Goal: Task Accomplishment & Management: Manage account settings

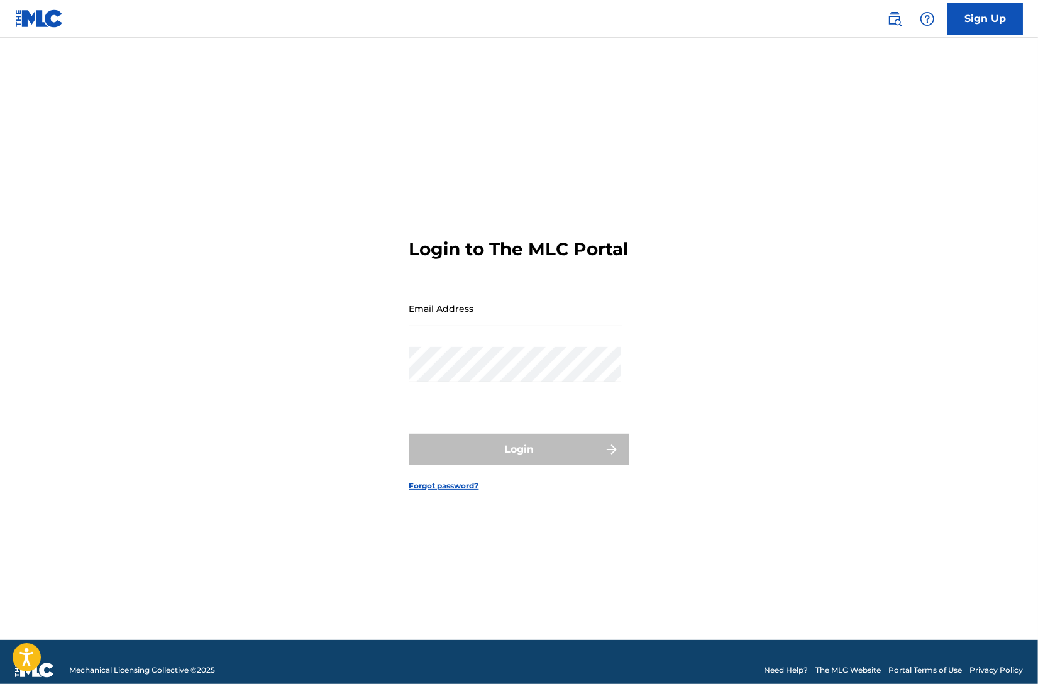
click at [499, 323] on input "Email Address" at bounding box center [515, 309] width 213 height 36
type input "[EMAIL_ADDRESS][DOMAIN_NAME]"
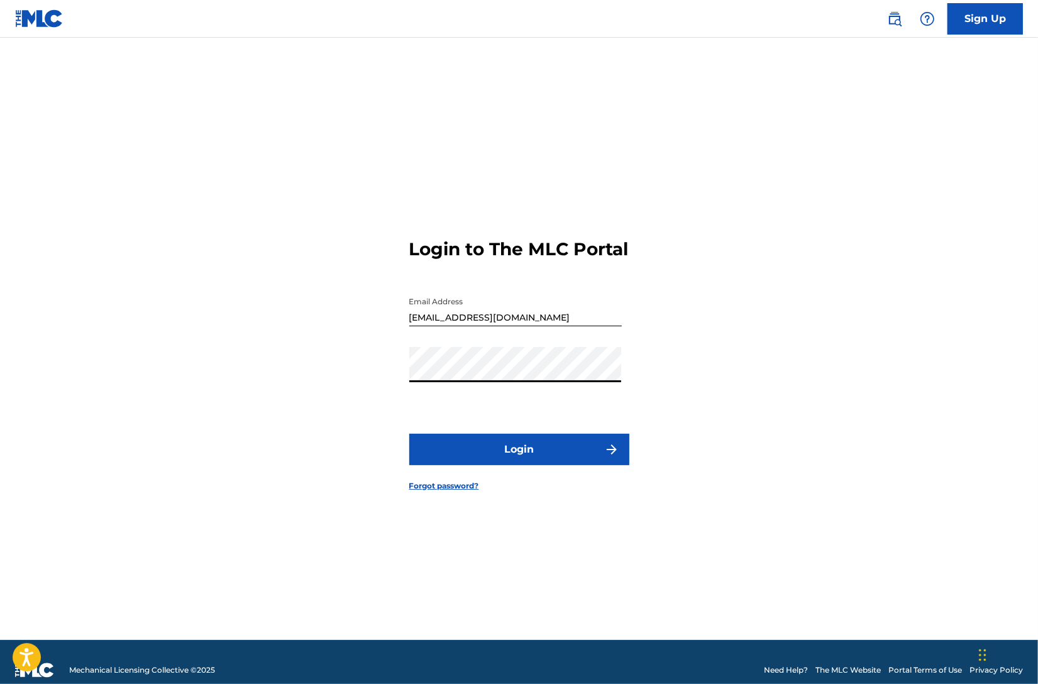
click at [409, 434] on button "Login" at bounding box center [519, 449] width 220 height 31
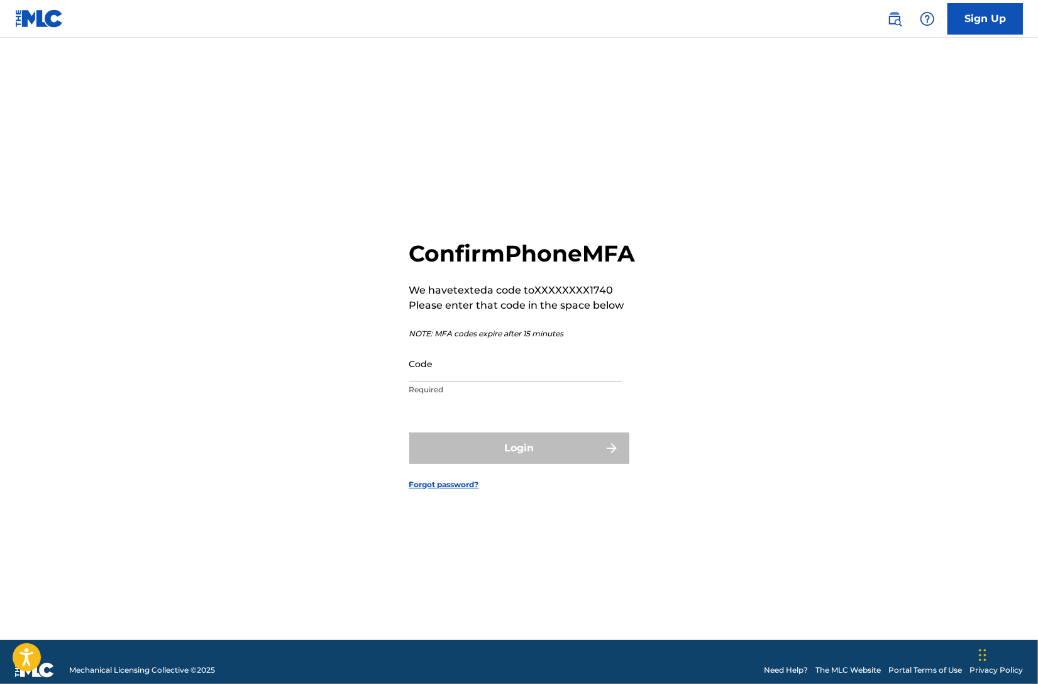
drag, startPoint x: 448, startPoint y: 388, endPoint x: 455, endPoint y: 393, distance: 8.6
click at [448, 382] on input "Code" at bounding box center [515, 364] width 213 height 36
paste input "576909"
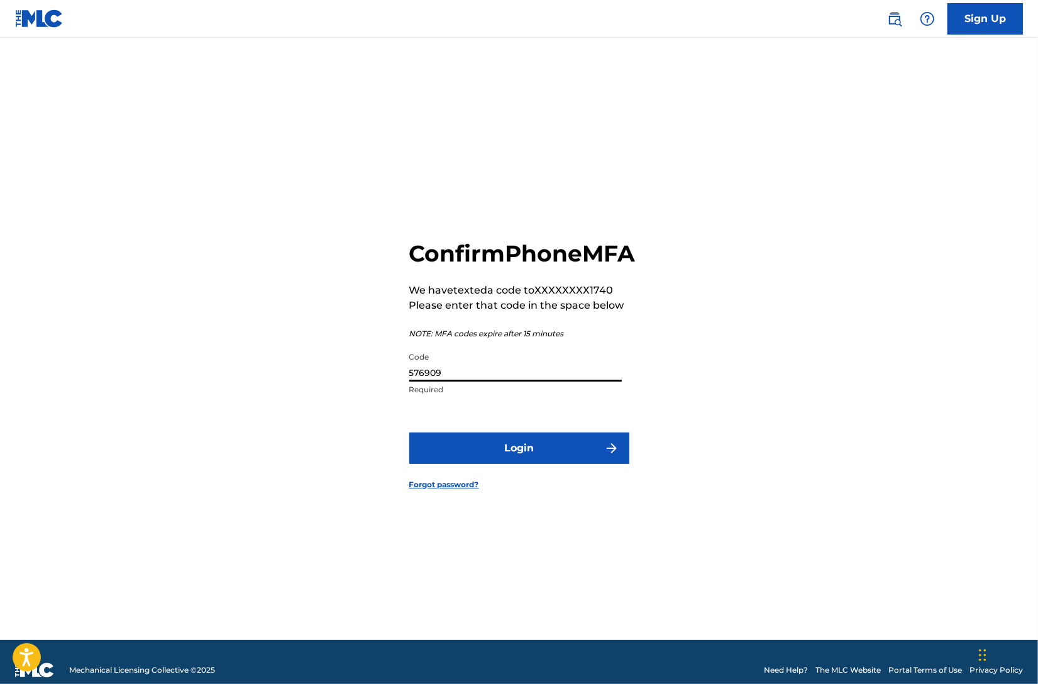
type input "576909"
click at [517, 464] on button "Login" at bounding box center [519, 448] width 220 height 31
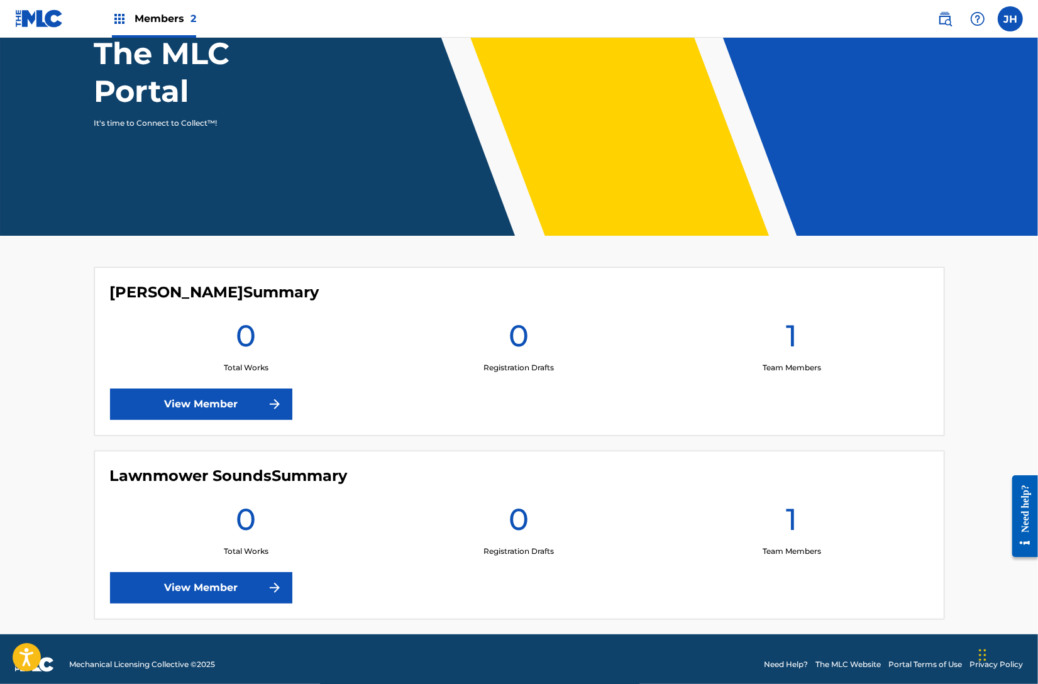
scroll to position [143, 0]
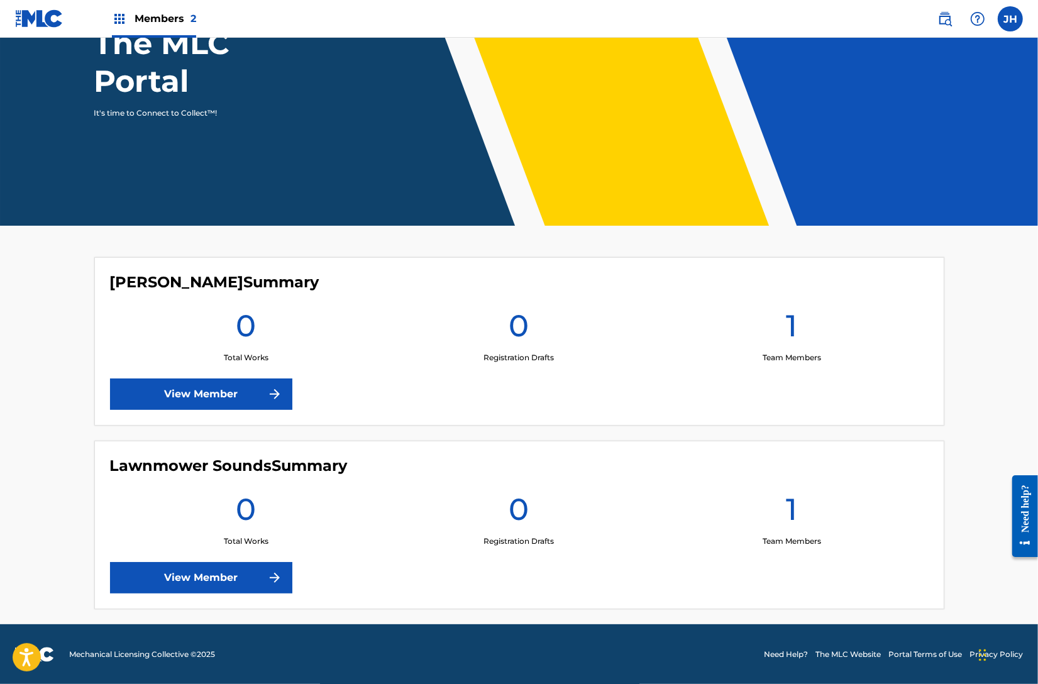
click at [272, 404] on link "View Member" at bounding box center [201, 394] width 182 height 31
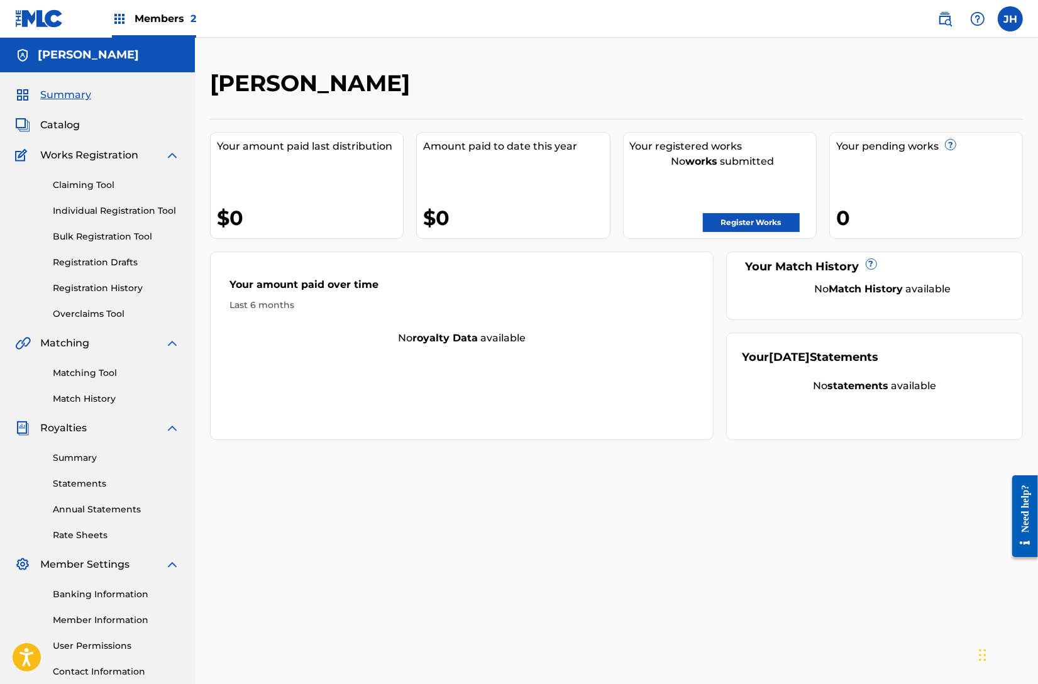
scroll to position [143, 0]
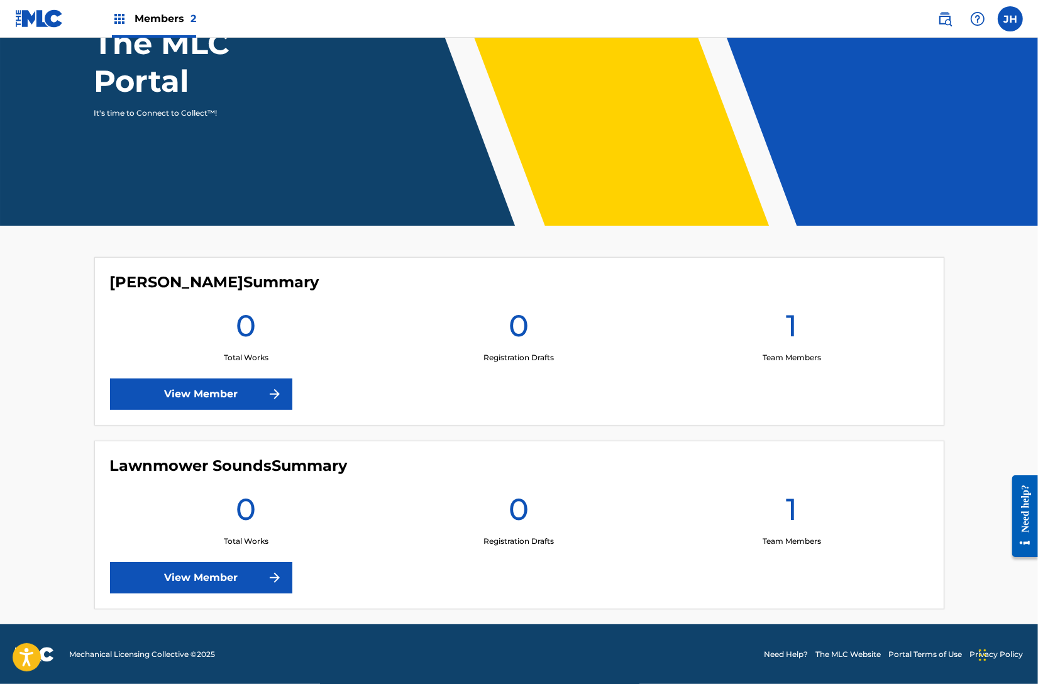
click at [233, 584] on link "View Member" at bounding box center [201, 577] width 182 height 31
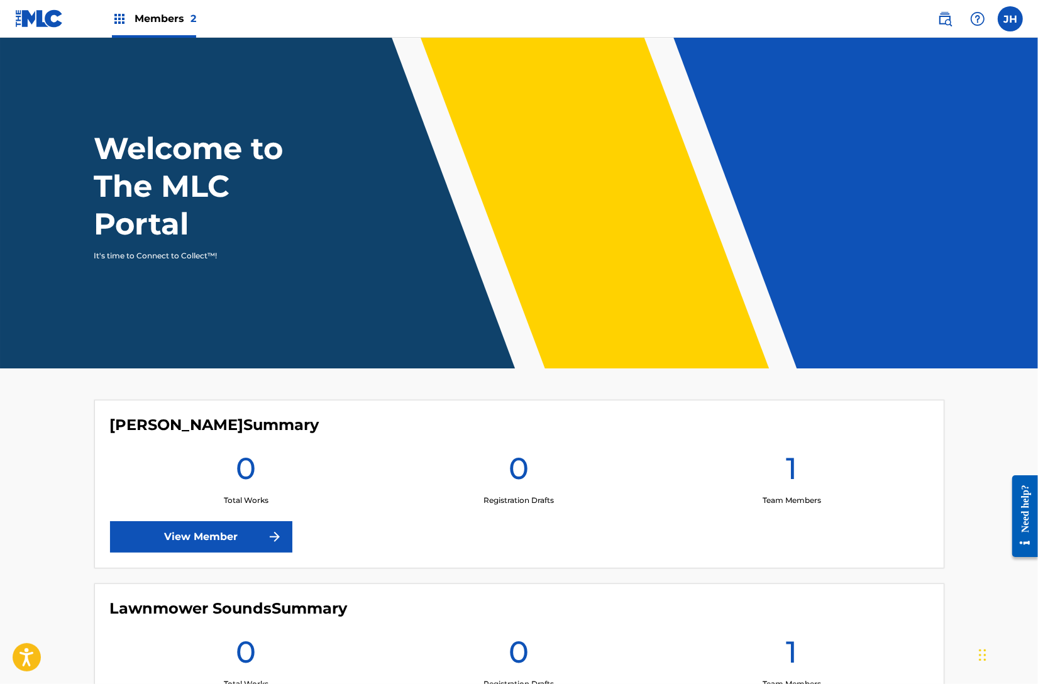
scroll to position [143, 0]
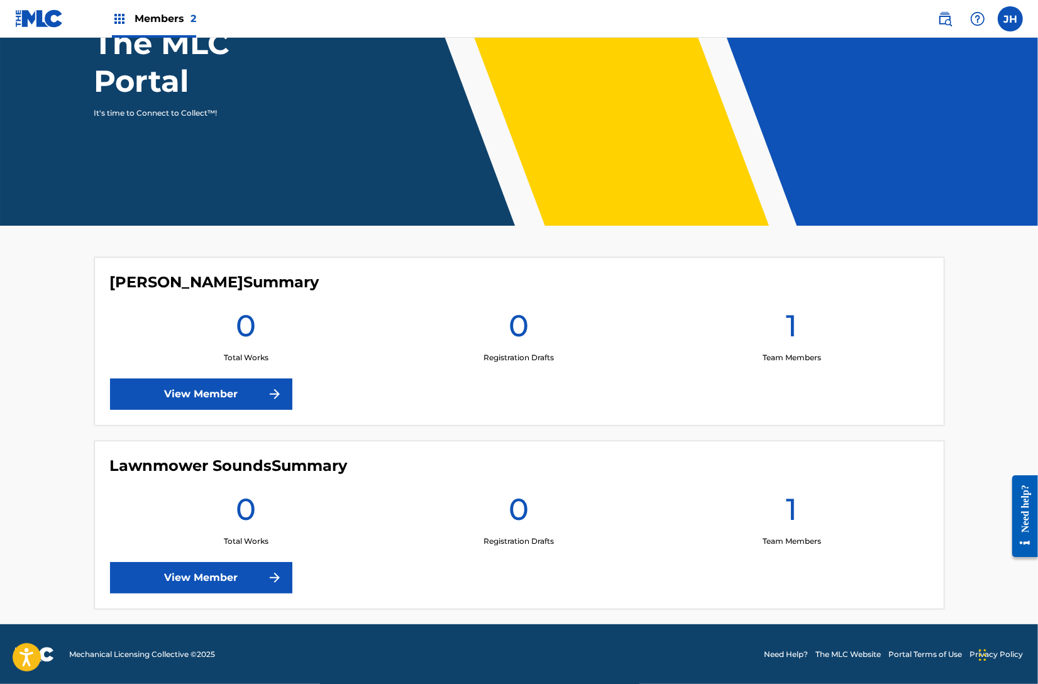
click at [215, 582] on link "View Member" at bounding box center [201, 577] width 182 height 31
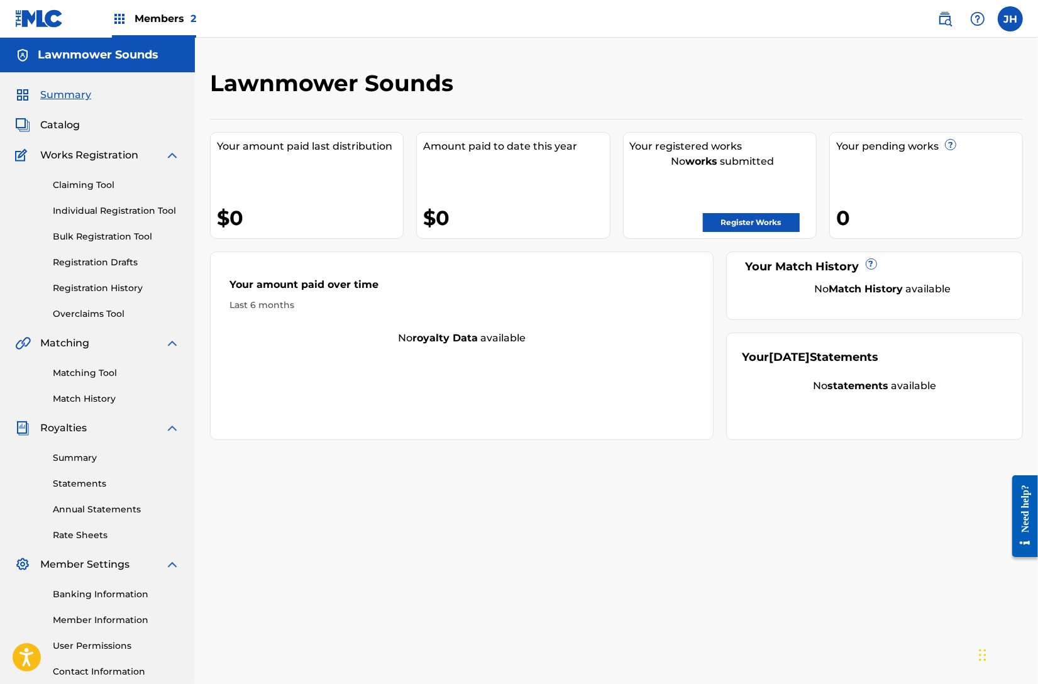
click at [204, 21] on nav "Members 2 JH [PERSON_NAME] [EMAIL_ADDRESS][DOMAIN_NAME] Notification Preference…" at bounding box center [519, 19] width 1038 height 38
click at [183, 22] on span "Members 2" at bounding box center [166, 18] width 62 height 14
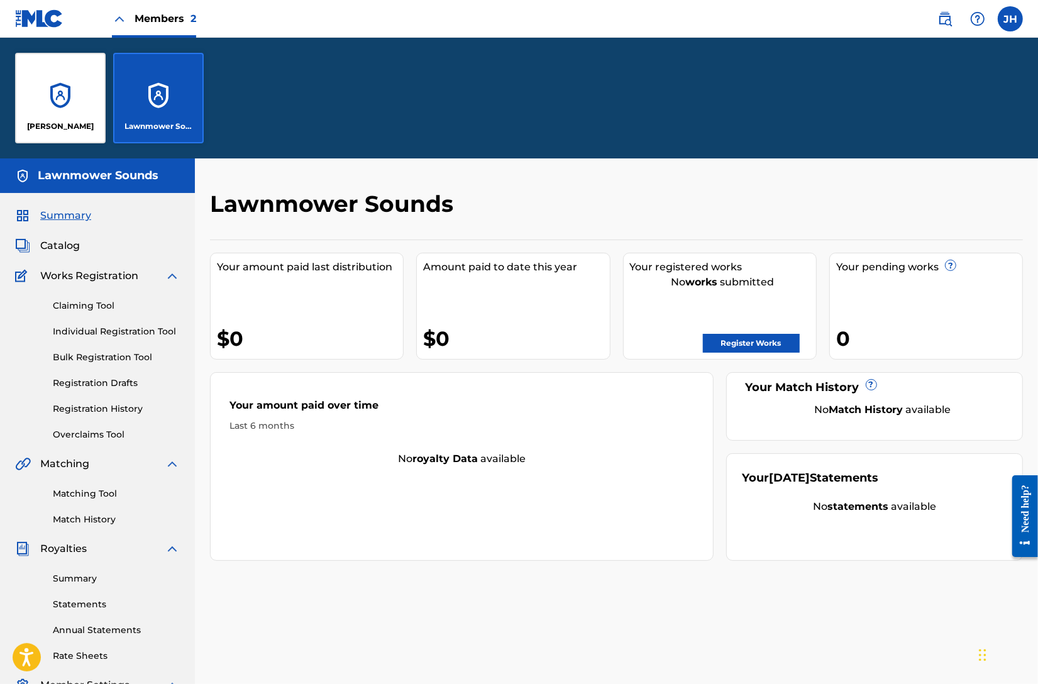
click at [33, 104] on div "[PERSON_NAME]" at bounding box center [60, 98] width 91 height 91
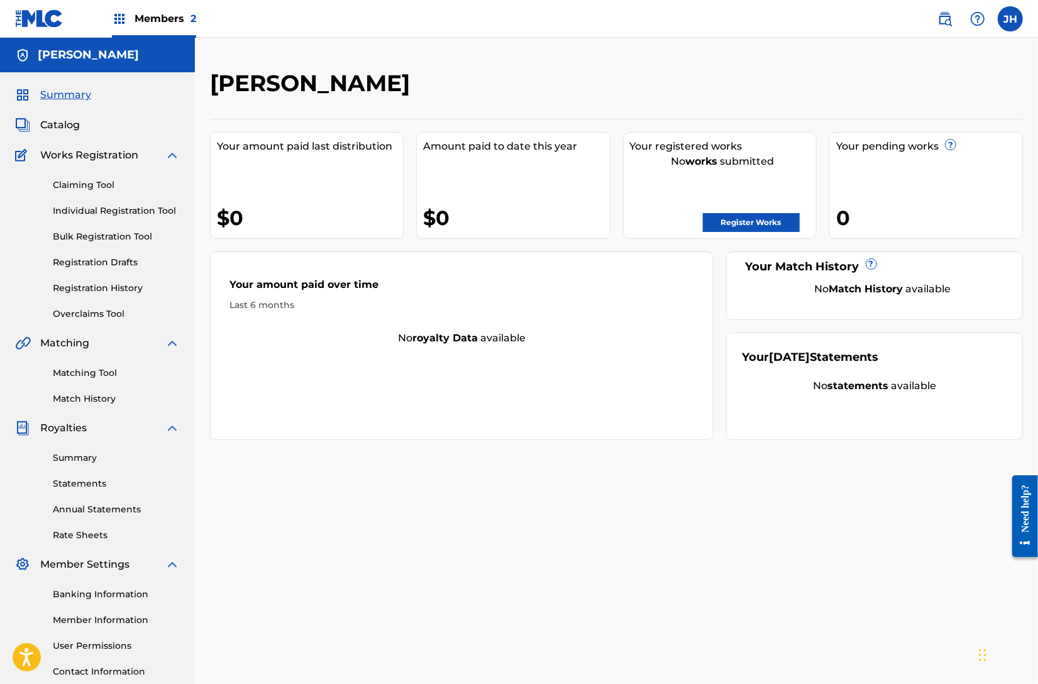
click at [1012, 19] on label at bounding box center [1010, 18] width 25 height 25
click at [1011, 19] on input "[PERSON_NAME] [EMAIL_ADDRESS][DOMAIN_NAME] Notification Preferences Profile Log…" at bounding box center [1011, 19] width 0 height 0
click at [888, 153] on link "Profile" at bounding box center [886, 156] width 25 height 11
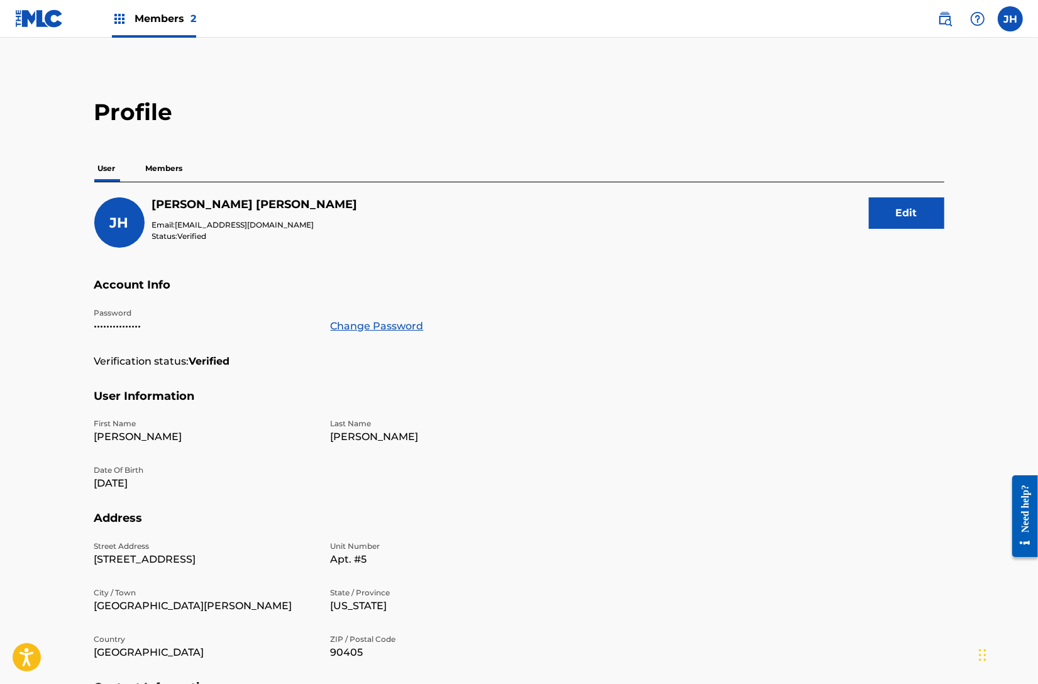
click at [171, 170] on p "Members" at bounding box center [164, 168] width 45 height 26
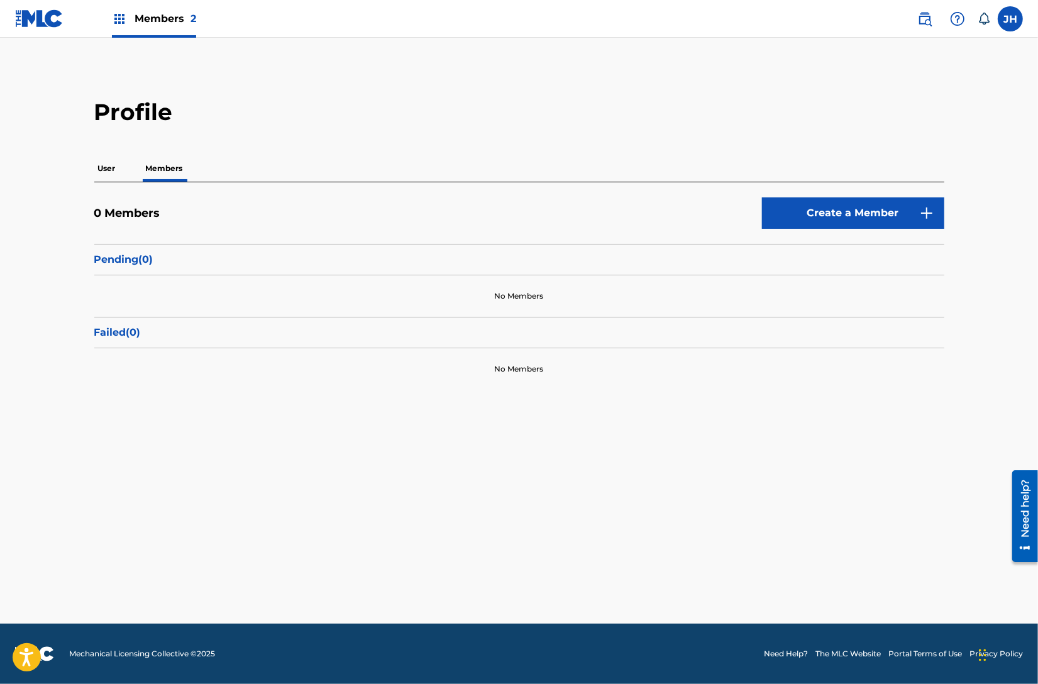
click at [103, 172] on p "User" at bounding box center [106, 168] width 25 height 26
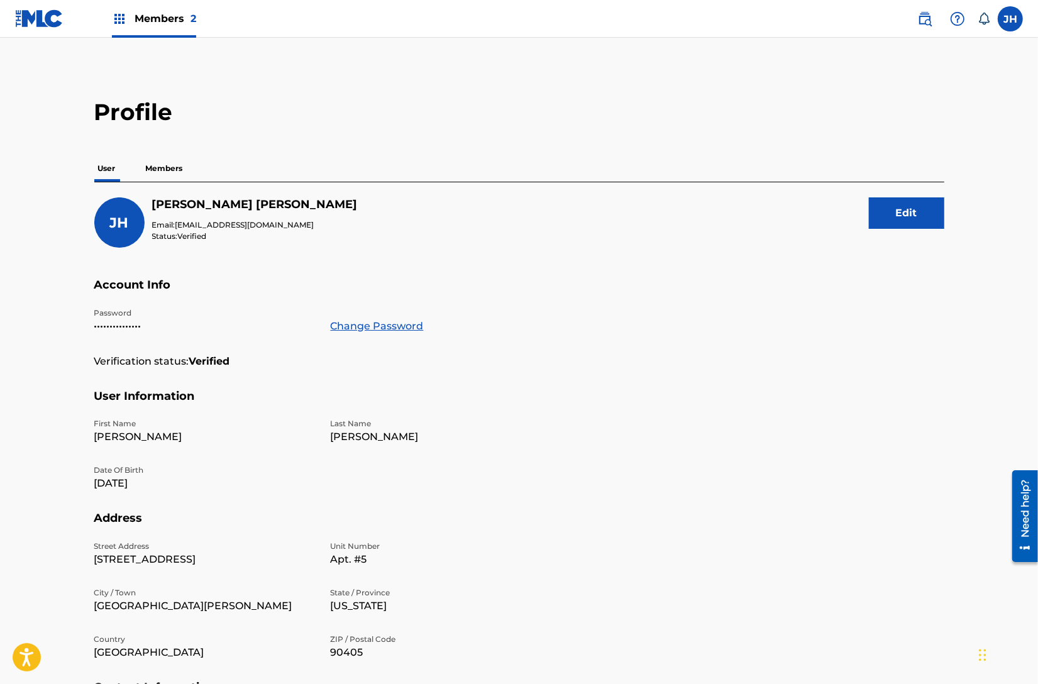
click at [171, 28] on div "Members 2" at bounding box center [154, 18] width 84 height 37
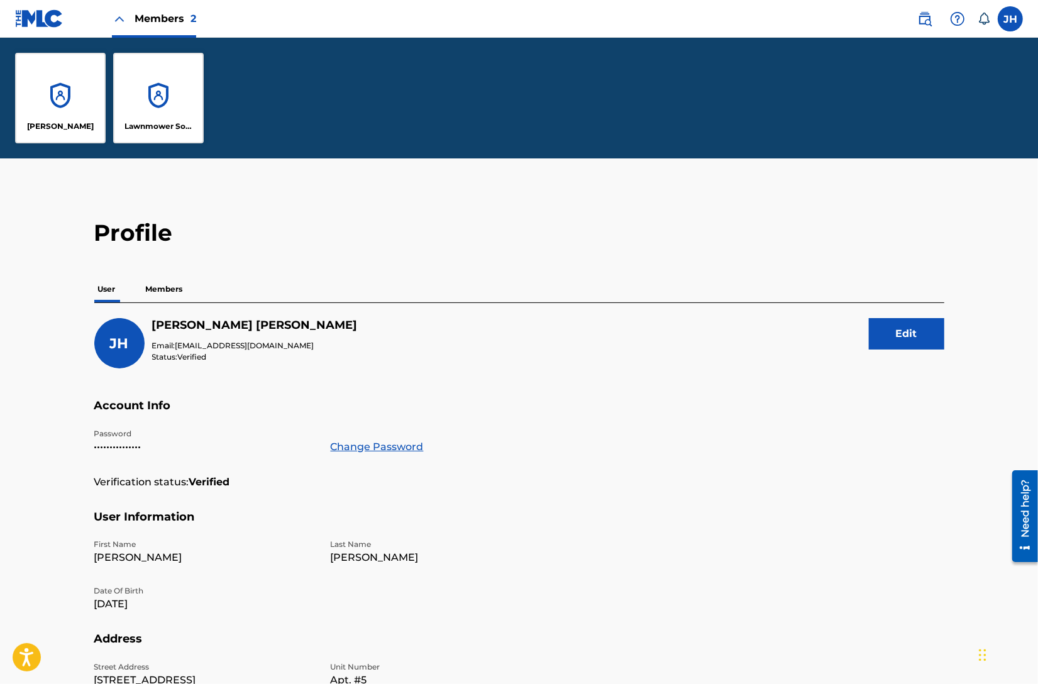
click at [532, 245] on h2 "Profile" at bounding box center [519, 233] width 850 height 28
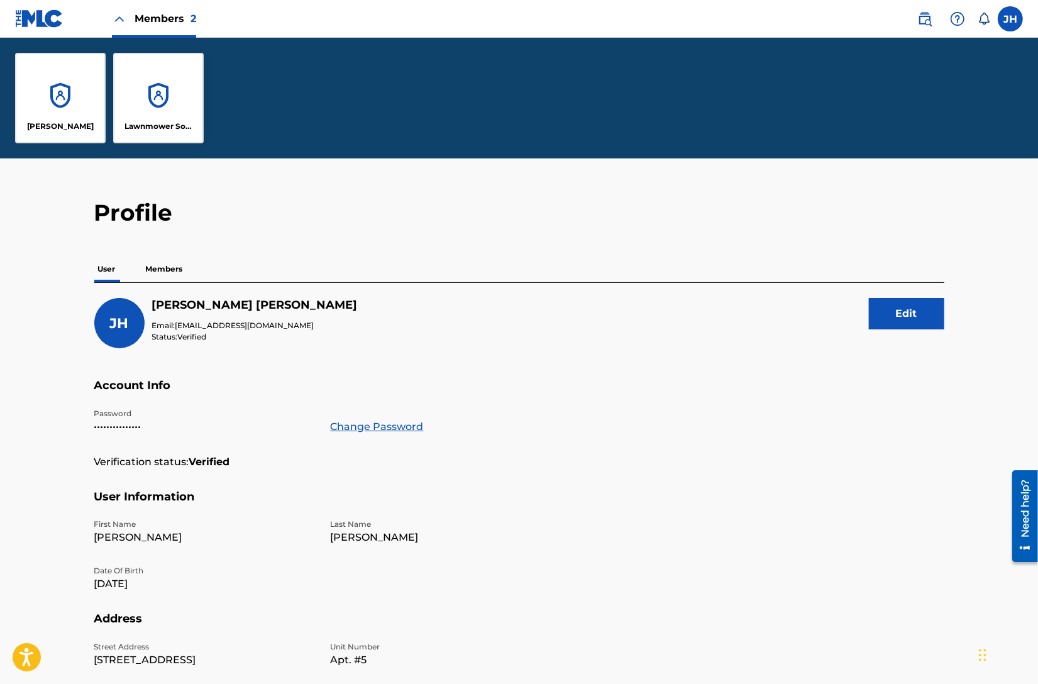
scroll to position [41, 0]
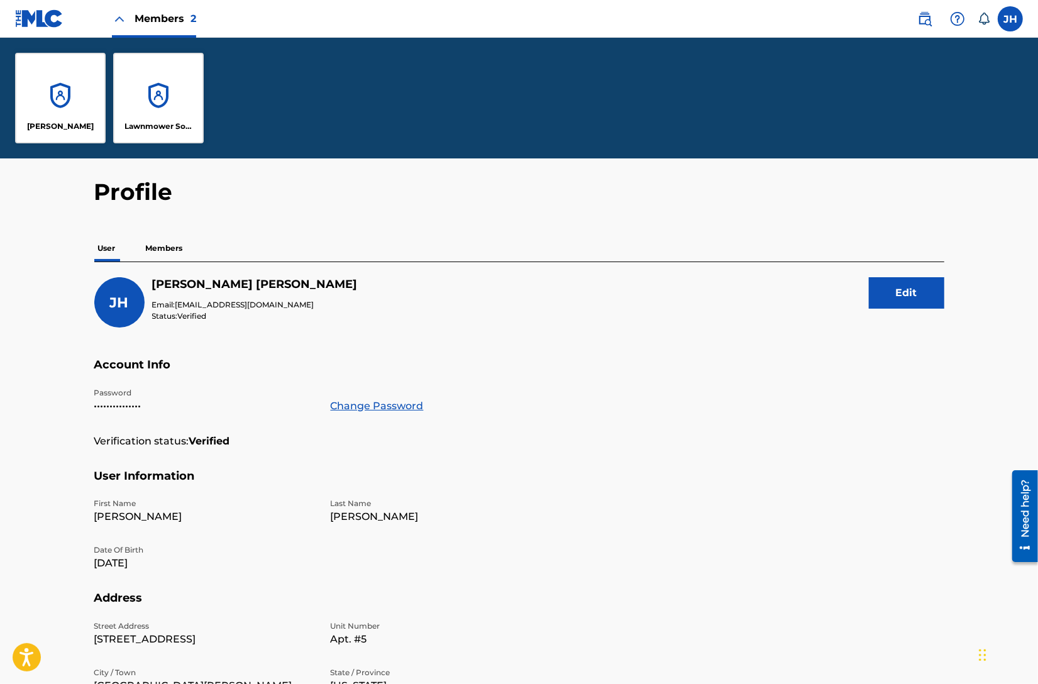
drag, startPoint x: 50, startPoint y: 213, endPoint x: 61, endPoint y: 106, distance: 107.5
click at [50, 213] on main "Profile User Members JH Jim Hanft Email: jimhanft@gmail.com Status: Verified Ed…" at bounding box center [519, 492] width 1038 height 749
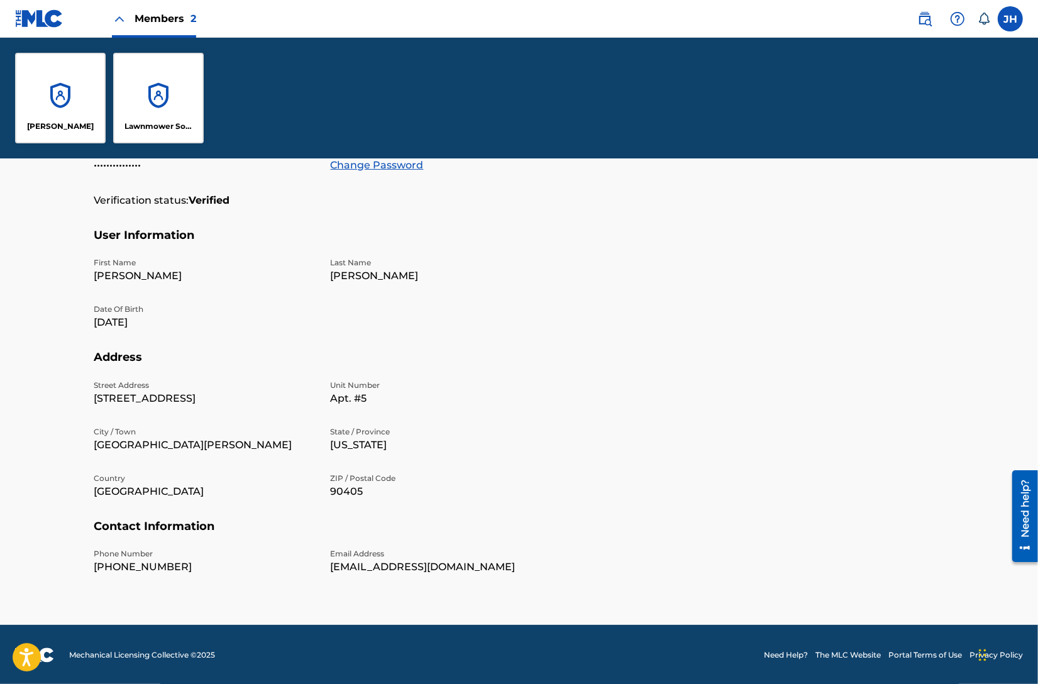
scroll to position [0, 0]
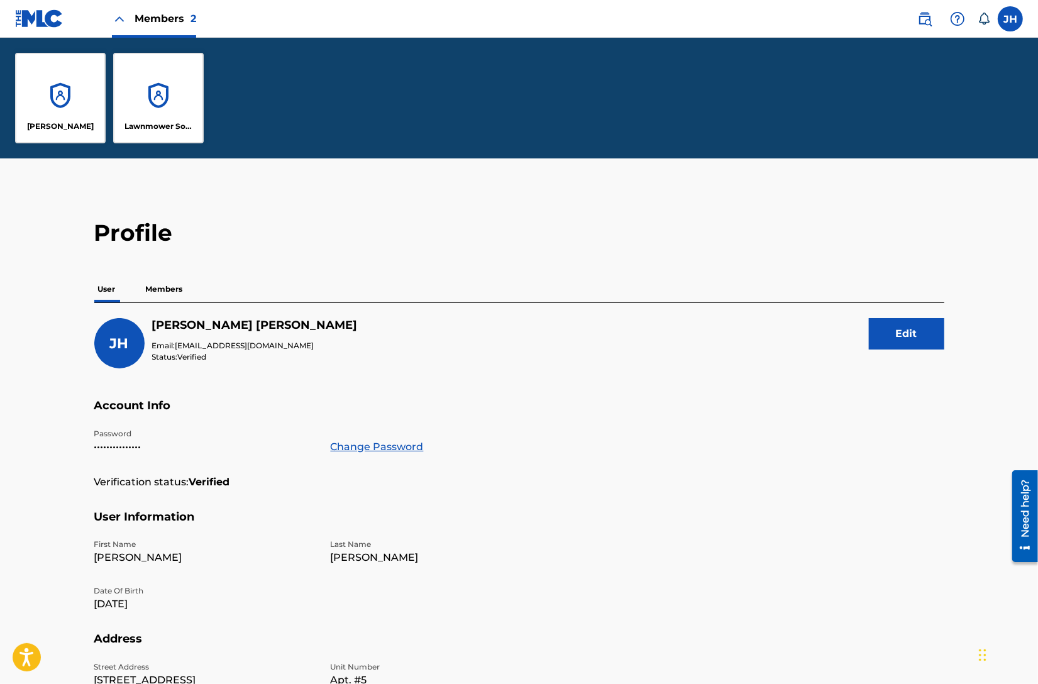
click at [21, 129] on div "[PERSON_NAME]" at bounding box center [60, 126] width 81 height 11
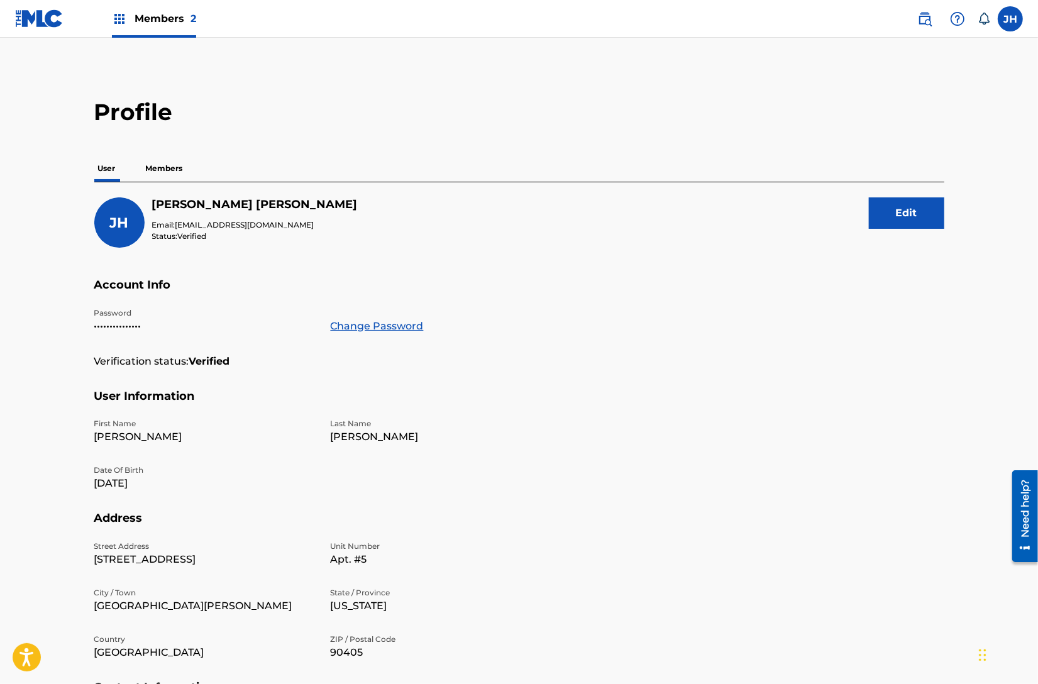
click at [157, 26] on span "Members 2" at bounding box center [166, 18] width 62 height 14
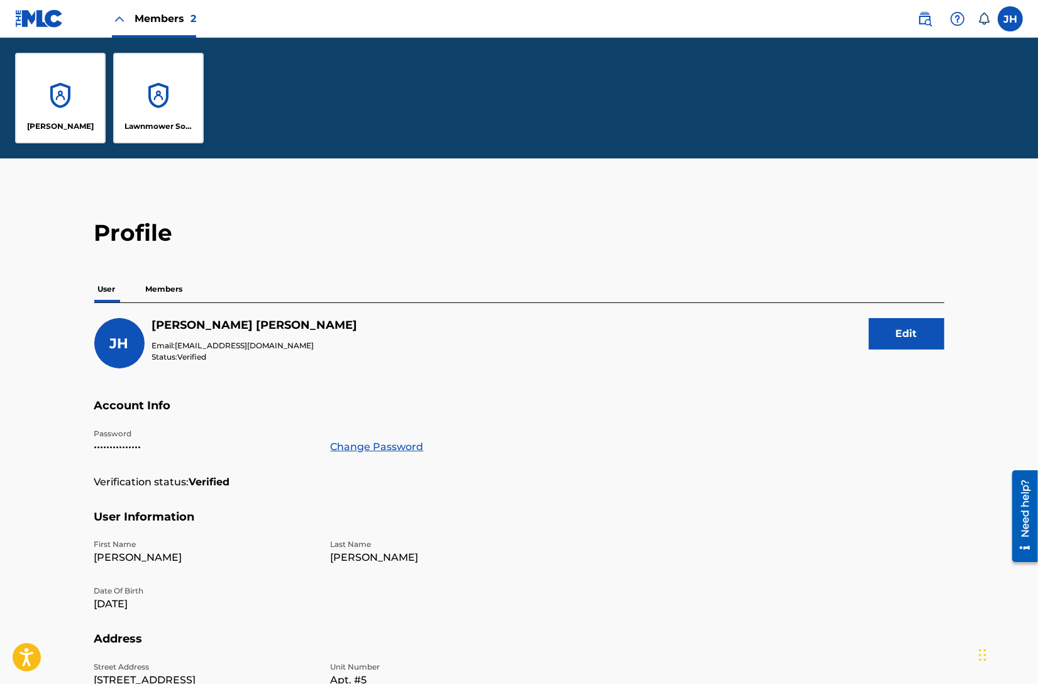
click at [204, 79] on div "Jim Hanft Lawnmower Sounds" at bounding box center [109, 98] width 219 height 121
click at [184, 95] on div "Lawnmower Sounds" at bounding box center [158, 98] width 91 height 91
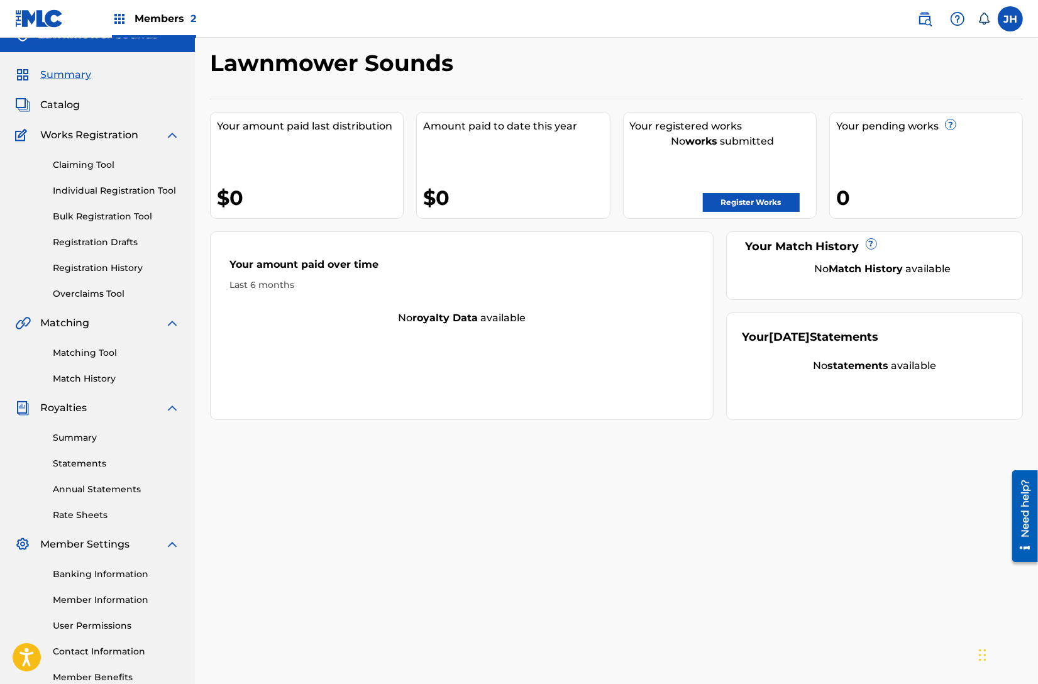
scroll to position [95, 0]
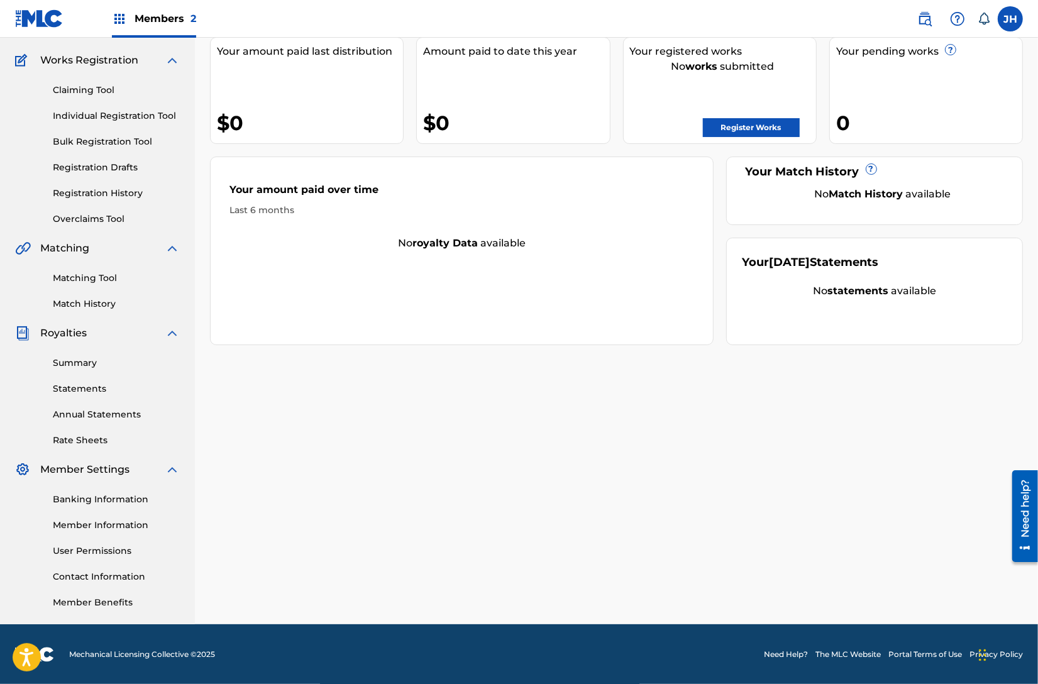
click at [89, 501] on link "Banking Information" at bounding box center [116, 499] width 127 height 13
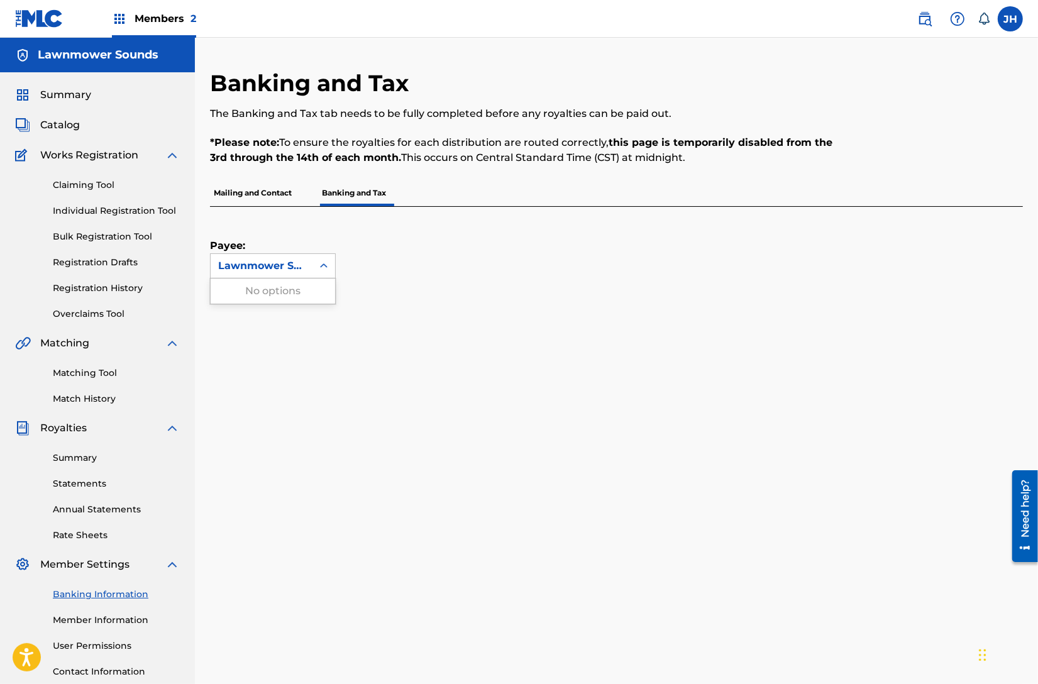
click at [313, 267] on div at bounding box center [324, 266] width 23 height 23
click at [365, 238] on div "Payee: Use Up and Down to choose options, press Enter to select the currently f…" at bounding box center [601, 243] width 783 height 72
click at [526, 221] on div "Payee: Lawnmower Sounds" at bounding box center [601, 243] width 783 height 72
click at [123, 24] on img at bounding box center [119, 18] width 15 height 15
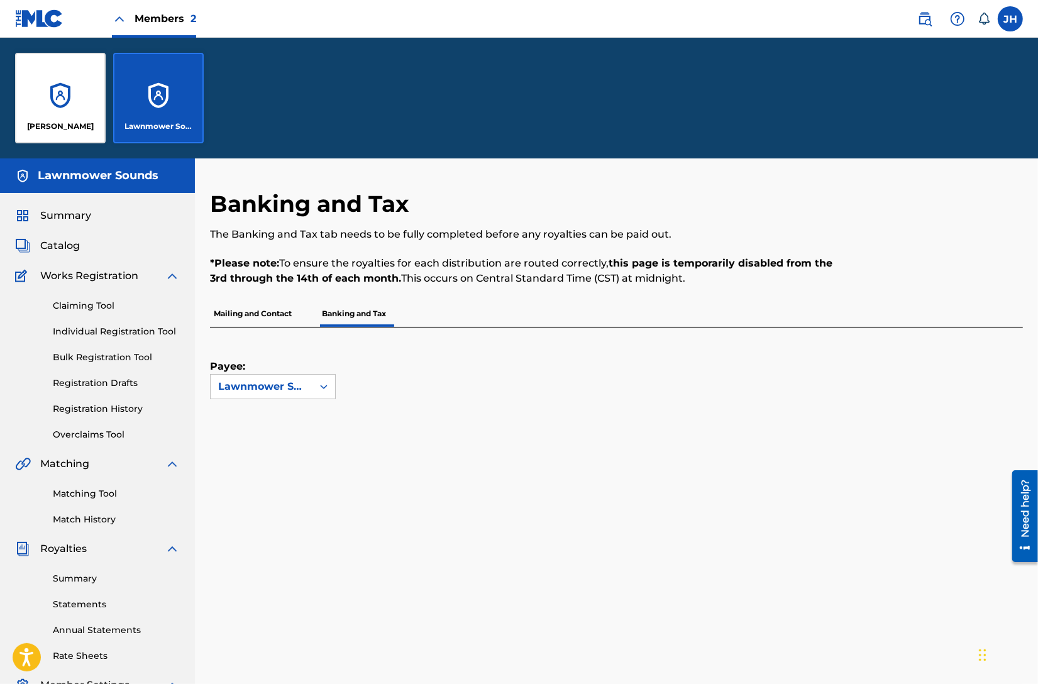
click at [159, 87] on div "Lawnmower Sounds" at bounding box center [158, 98] width 91 height 91
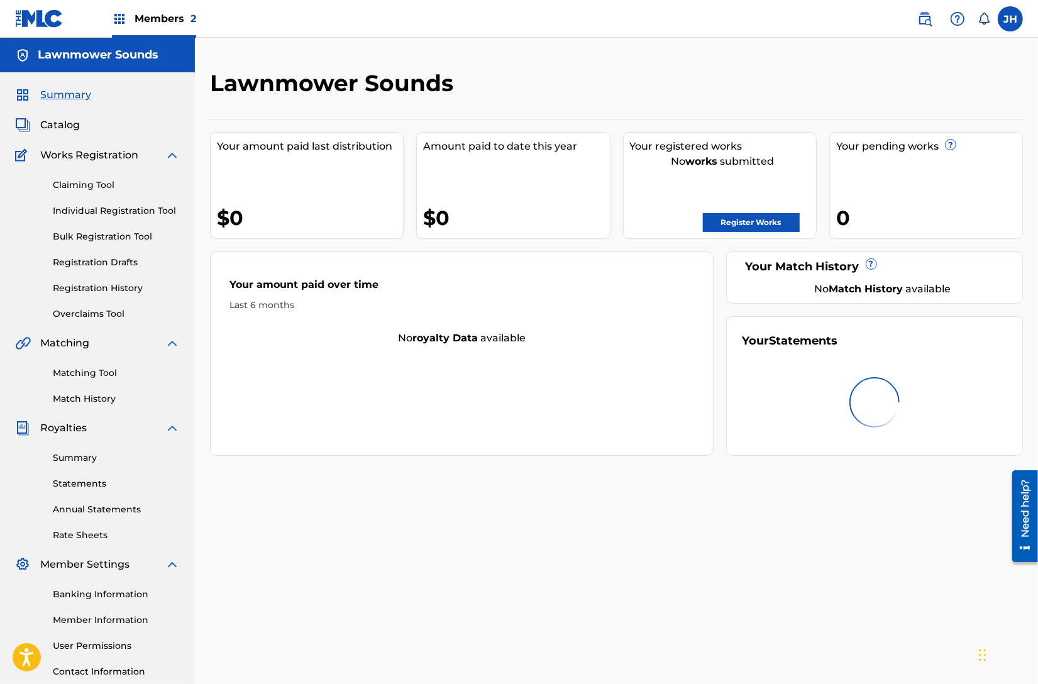
click at [152, 35] on div "Members 2" at bounding box center [154, 18] width 84 height 37
click at [155, 19] on span "Members 2" at bounding box center [166, 18] width 62 height 14
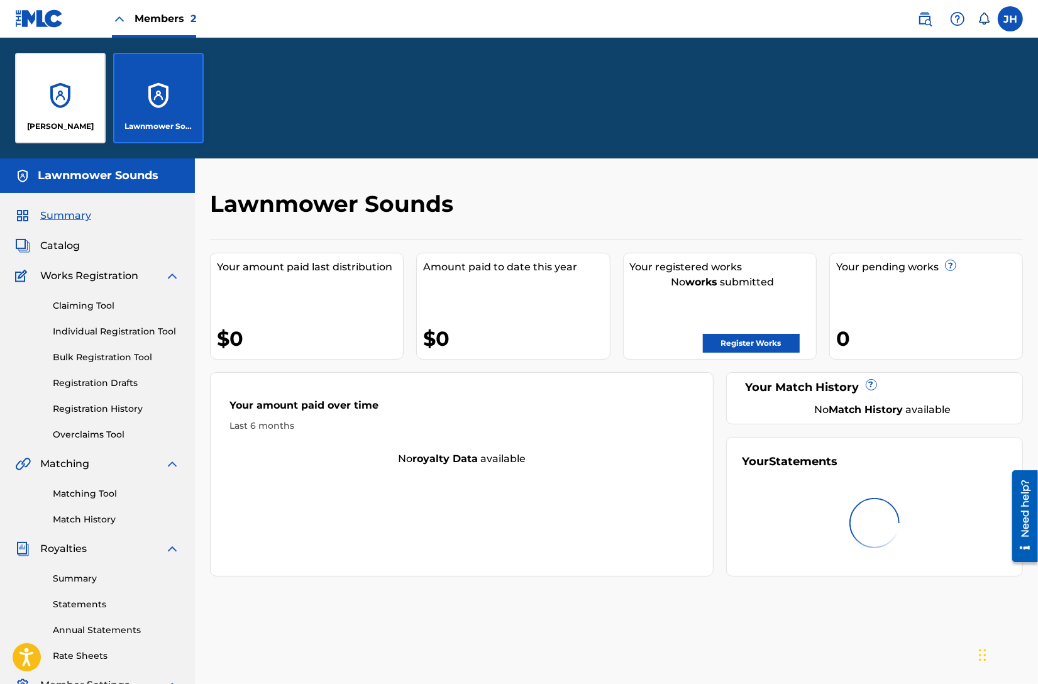
click at [77, 78] on div "[PERSON_NAME]" at bounding box center [60, 98] width 91 height 91
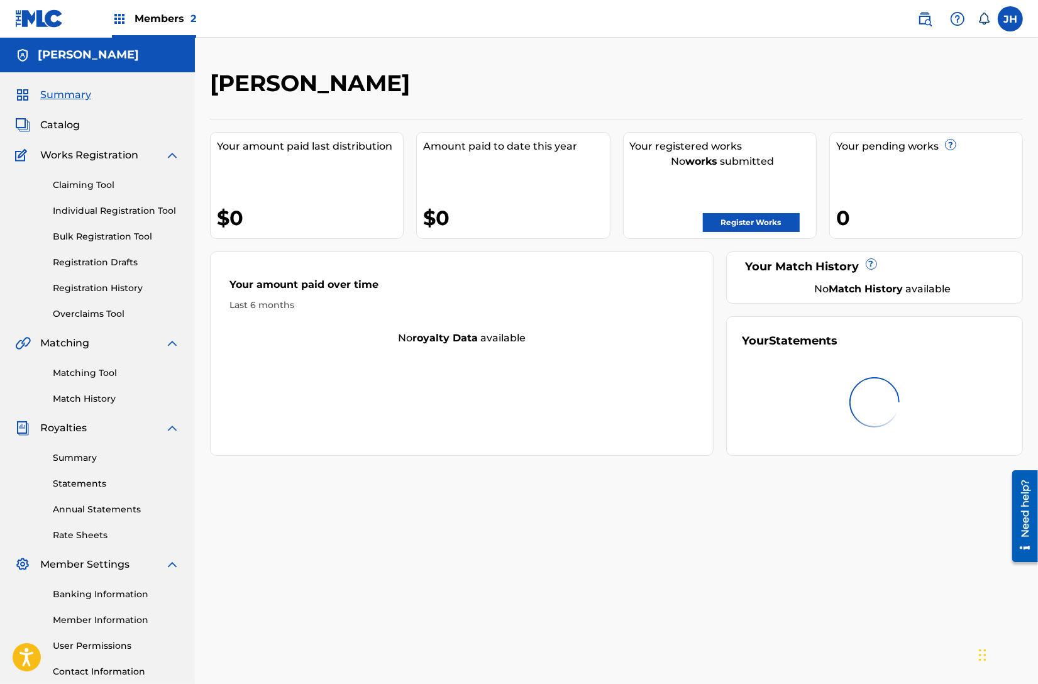
scroll to position [9, 0]
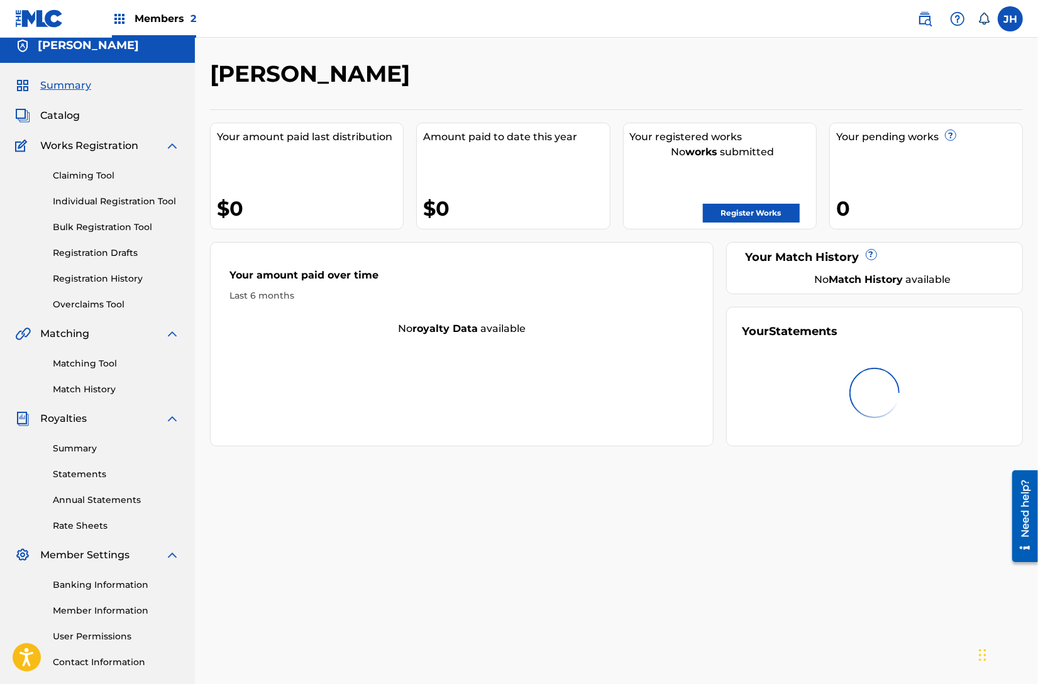
click at [58, 80] on span "Summary" at bounding box center [65, 85] width 51 height 15
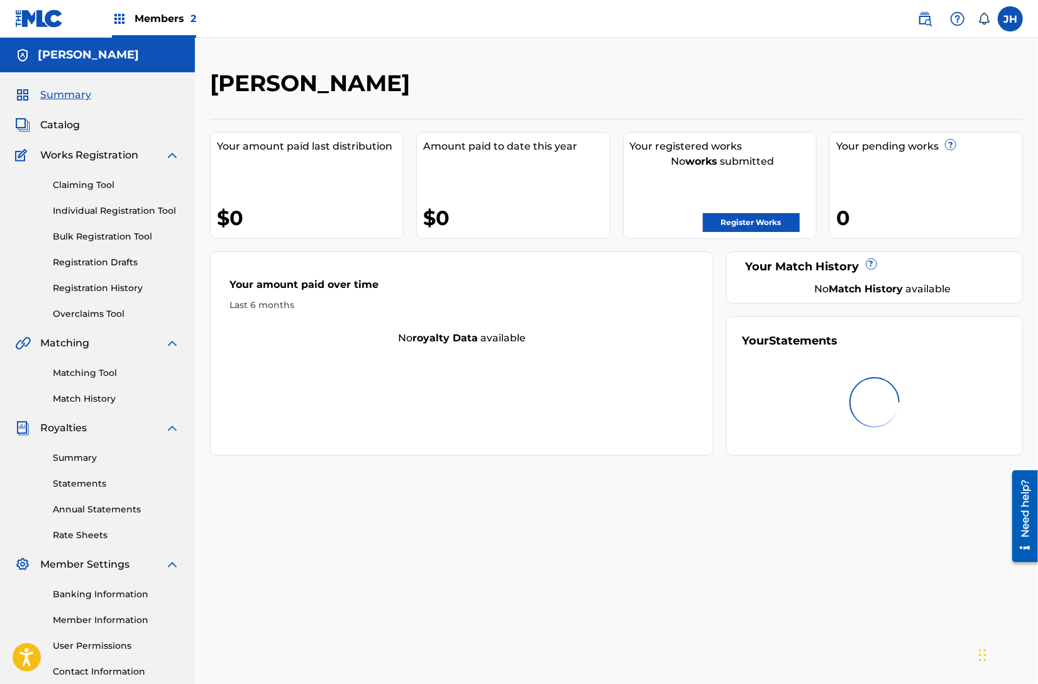
click at [62, 91] on span "Summary" at bounding box center [65, 94] width 51 height 15
click at [75, 464] on link "Summary" at bounding box center [116, 458] width 127 height 13
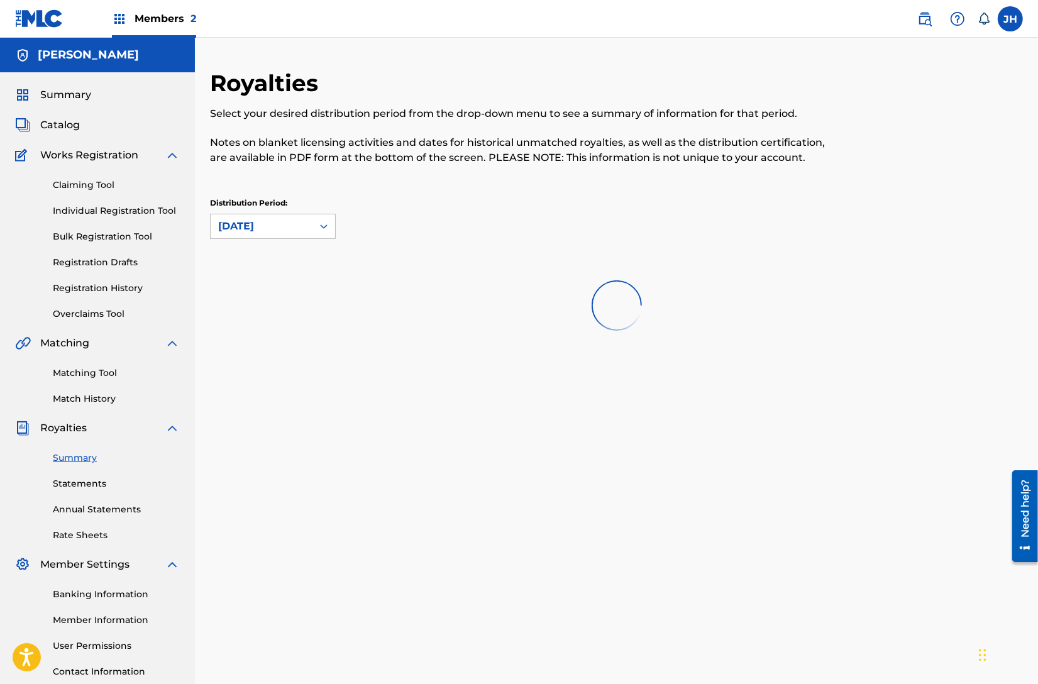
click at [74, 482] on link "Statements" at bounding box center [116, 483] width 127 height 13
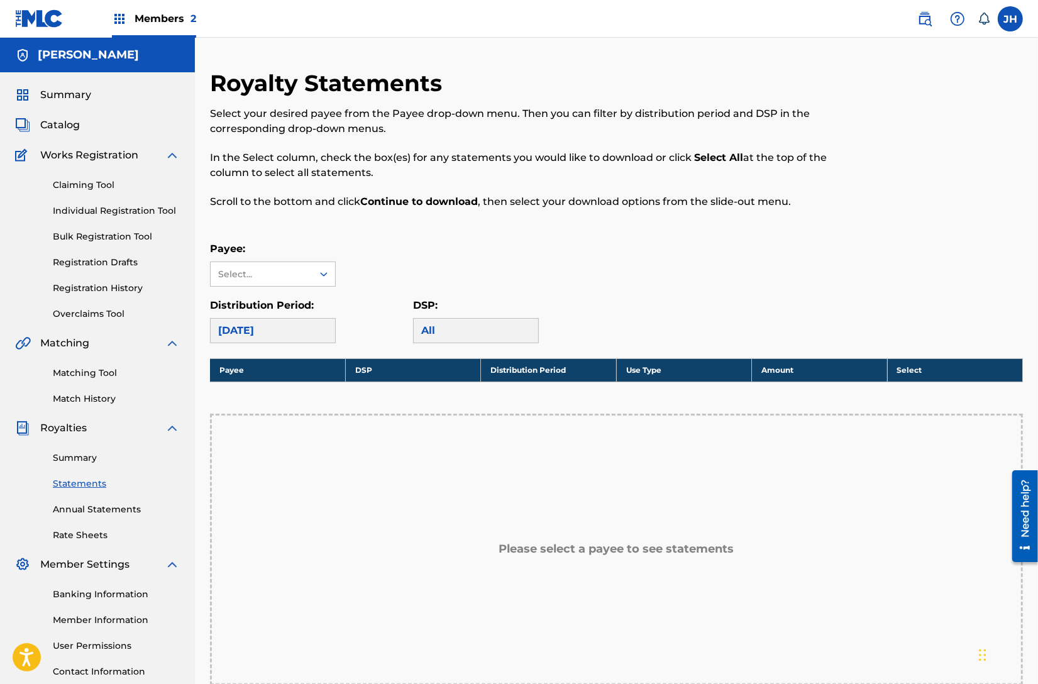
scroll to position [20, 0]
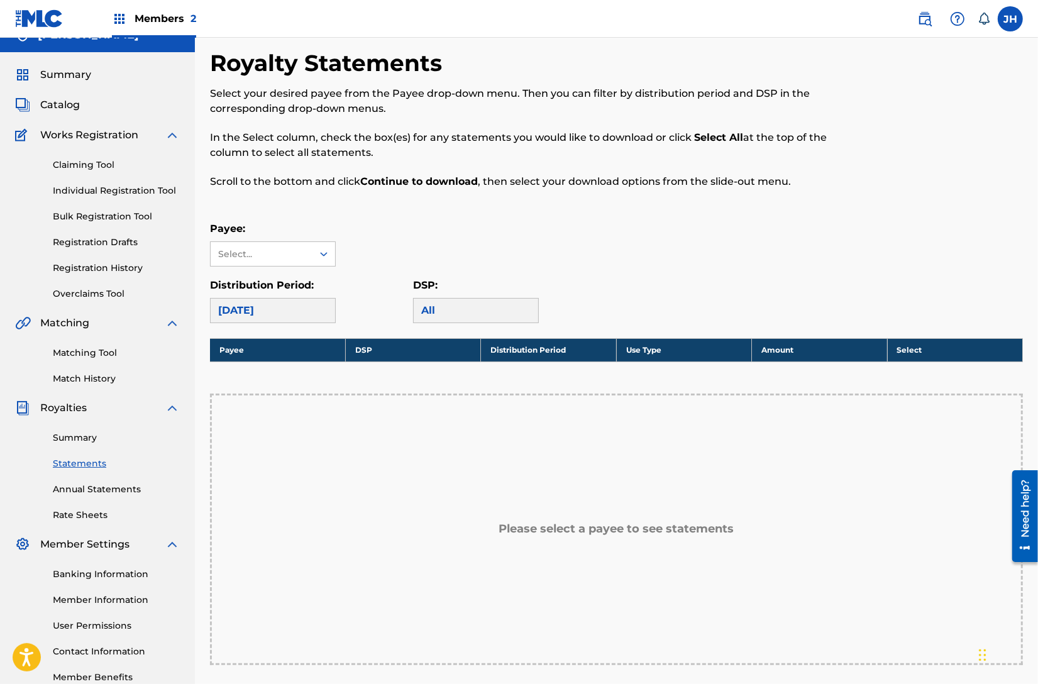
click at [104, 598] on link "Member Information" at bounding box center [116, 600] width 127 height 13
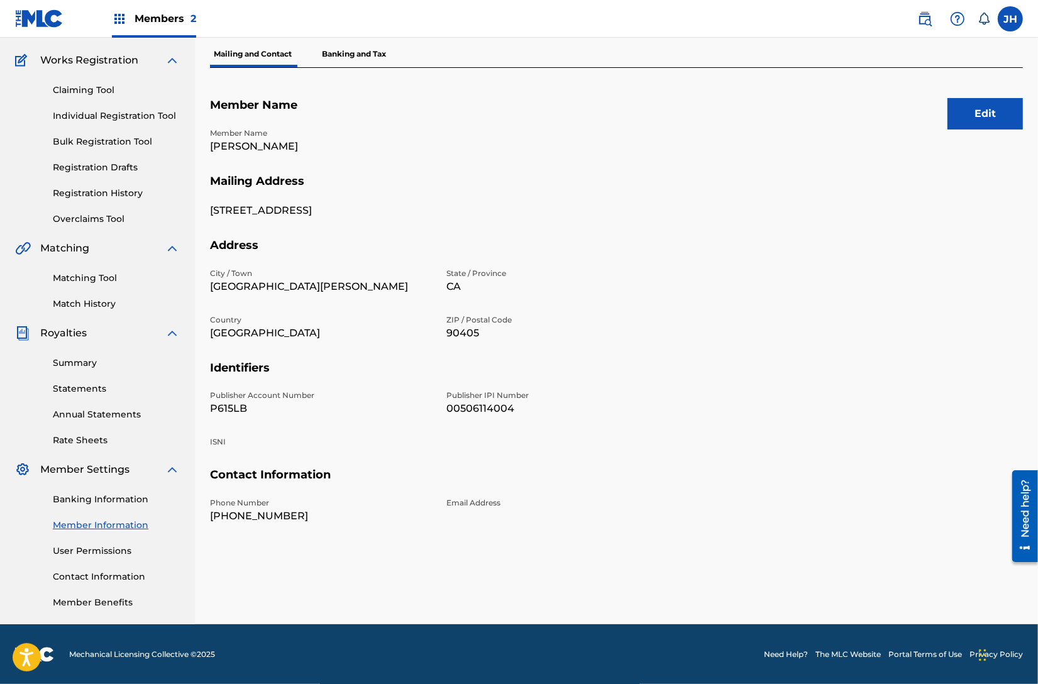
scroll to position [86, 0]
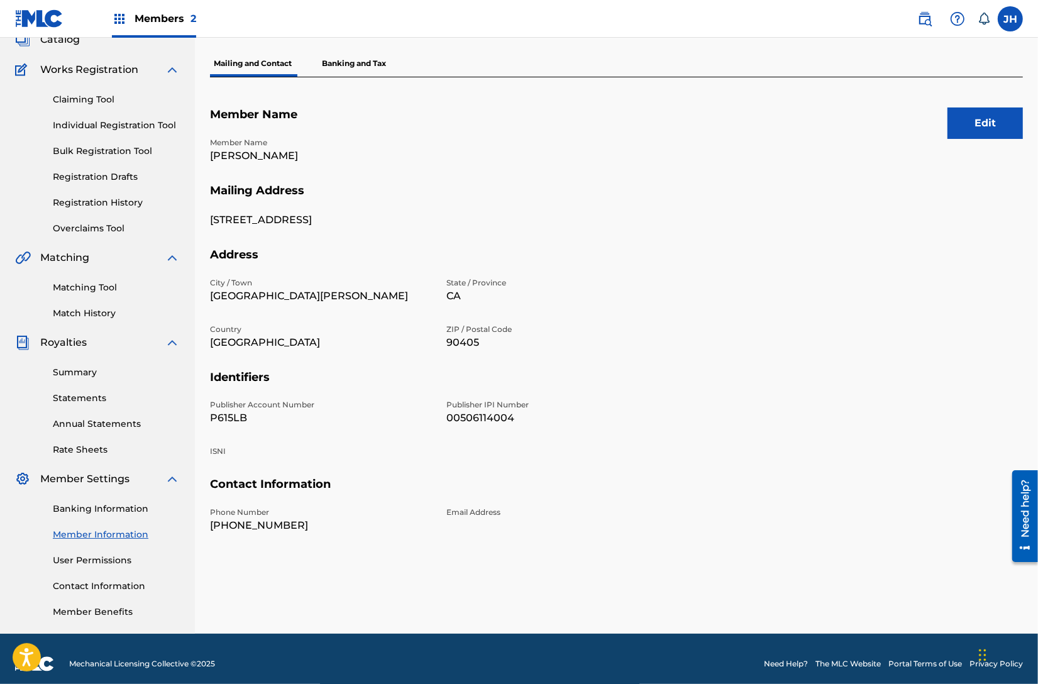
click at [100, 585] on link "Contact Information" at bounding box center [116, 586] width 127 height 13
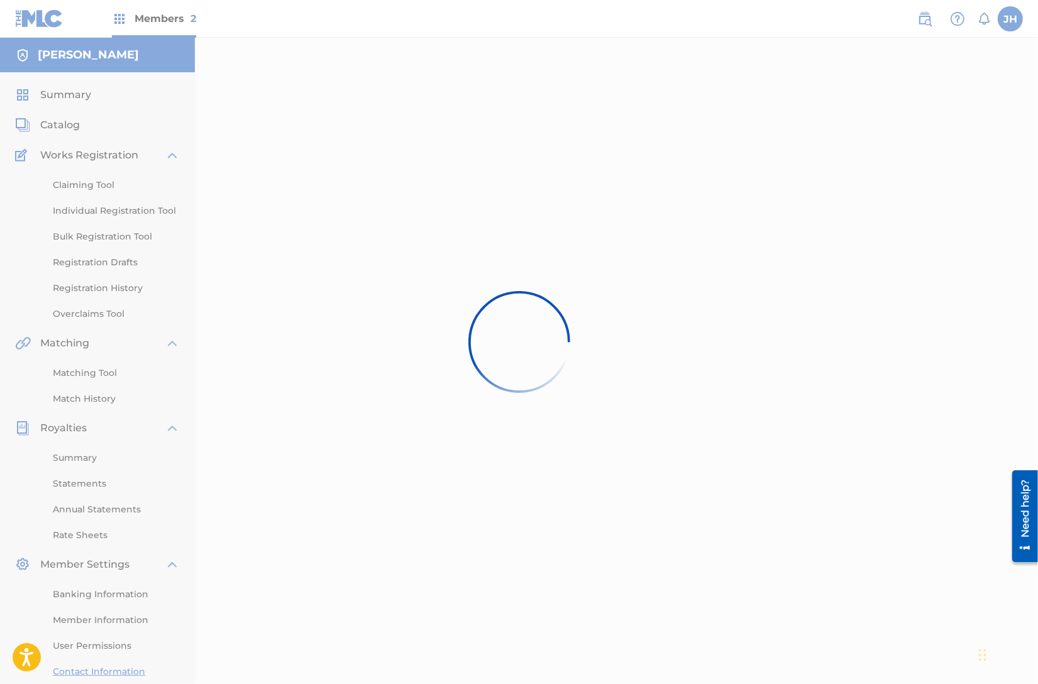
click at [267, 286] on div at bounding box center [519, 342] width 1038 height 684
click at [59, 456] on div at bounding box center [519, 342] width 1038 height 684
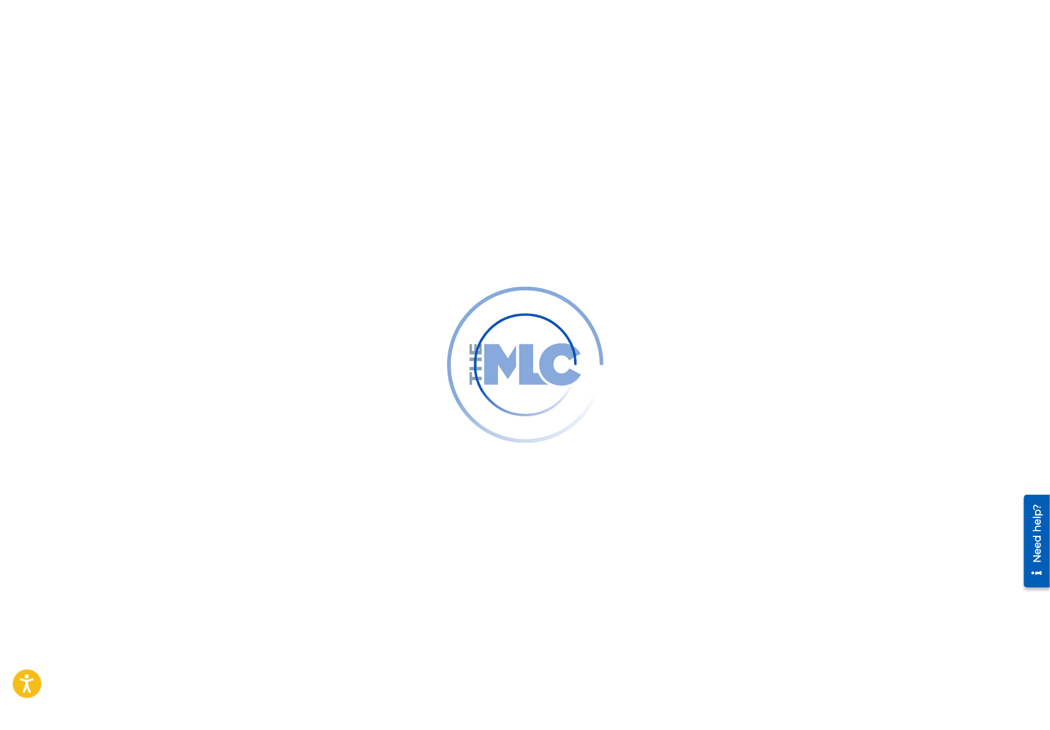
scroll to position [20, 0]
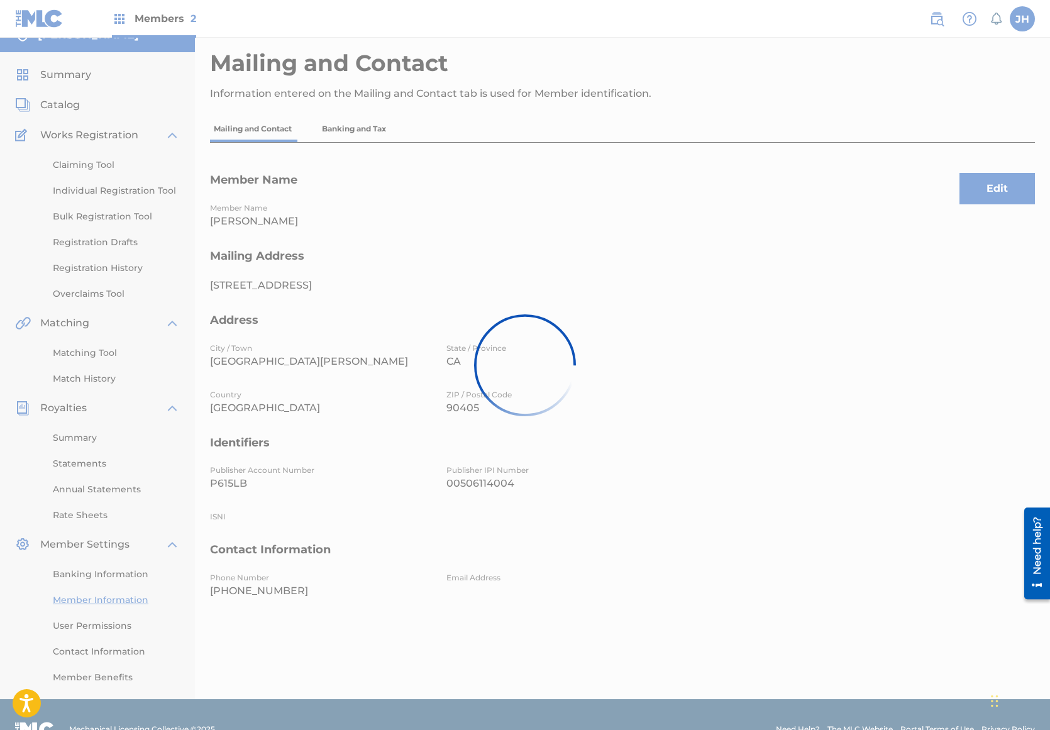
scroll to position [4, 0]
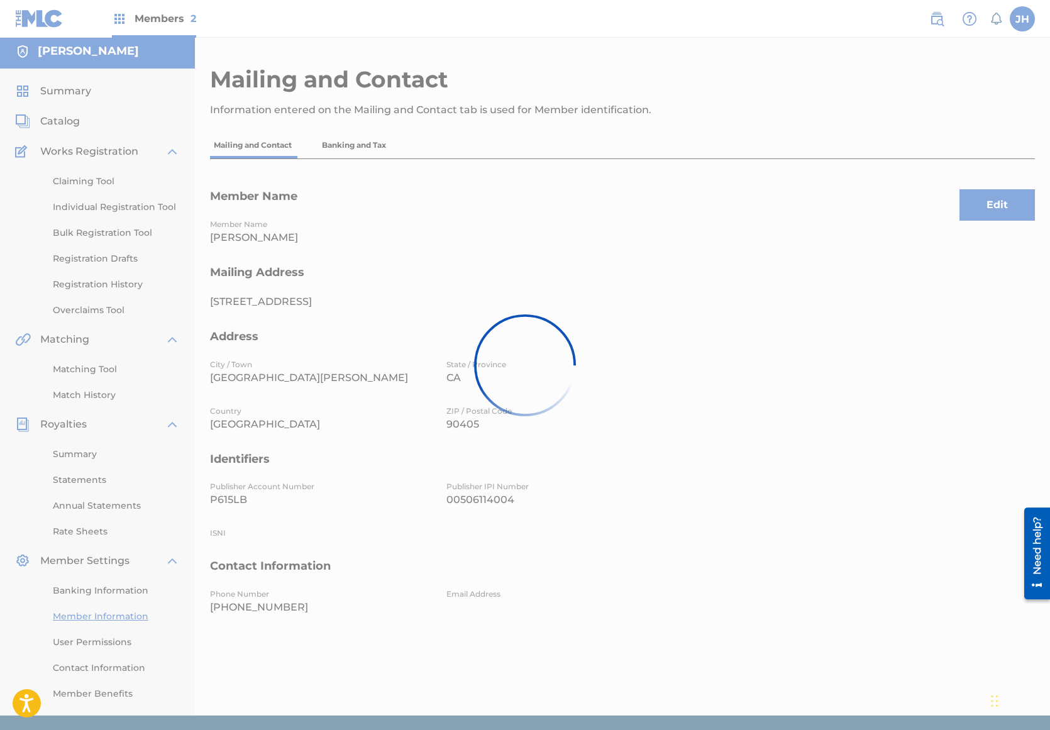
scroll to position [20, 0]
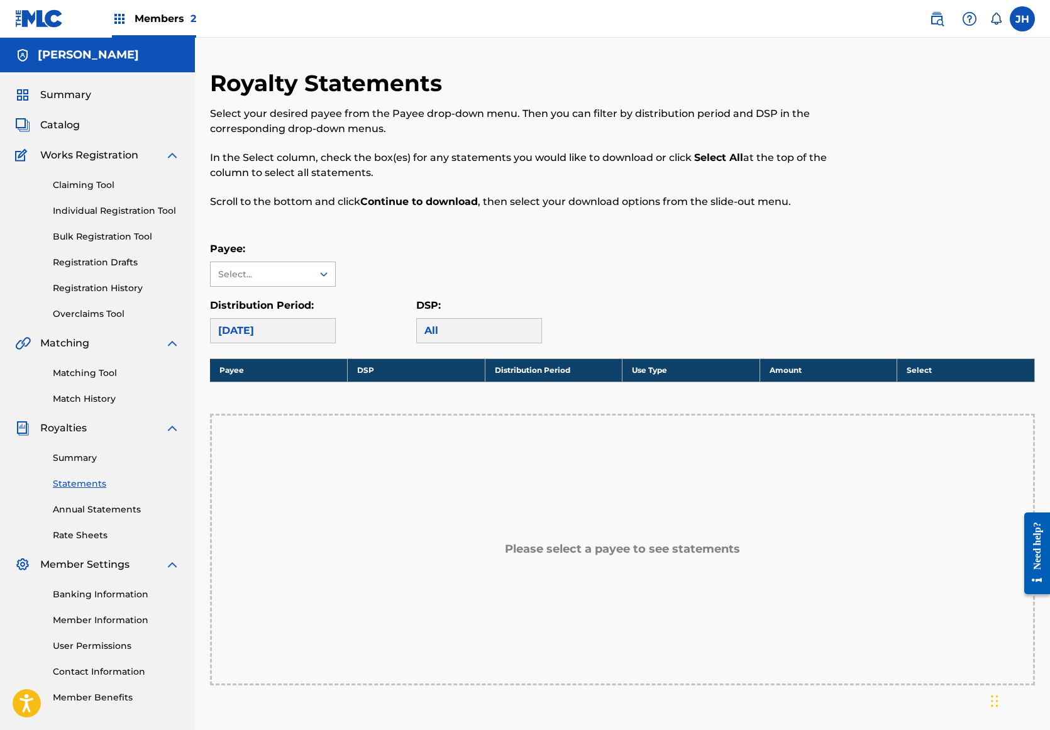
click at [259, 270] on div "Select..." at bounding box center [261, 274] width 86 height 13
click at [337, 228] on div "Royalty Statements Select your desired payee from the Payee drop-down menu. The…" at bounding box center [622, 443] width 825 height 749
click at [108, 618] on link "Member Information" at bounding box center [116, 620] width 127 height 13
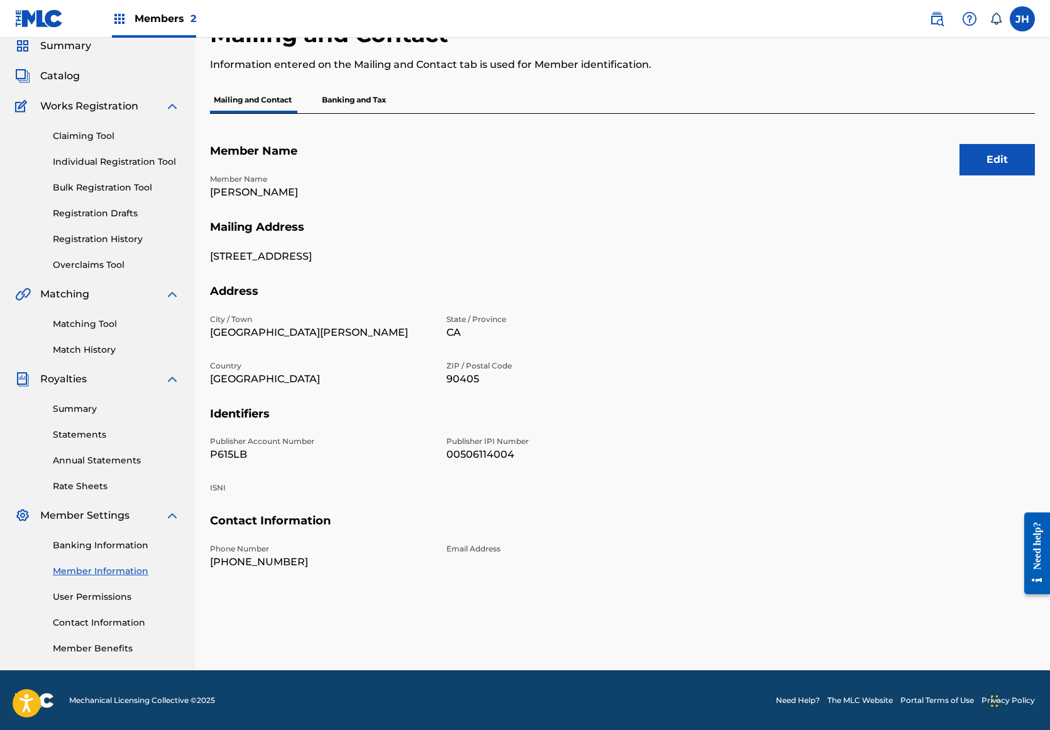
scroll to position [18, 0]
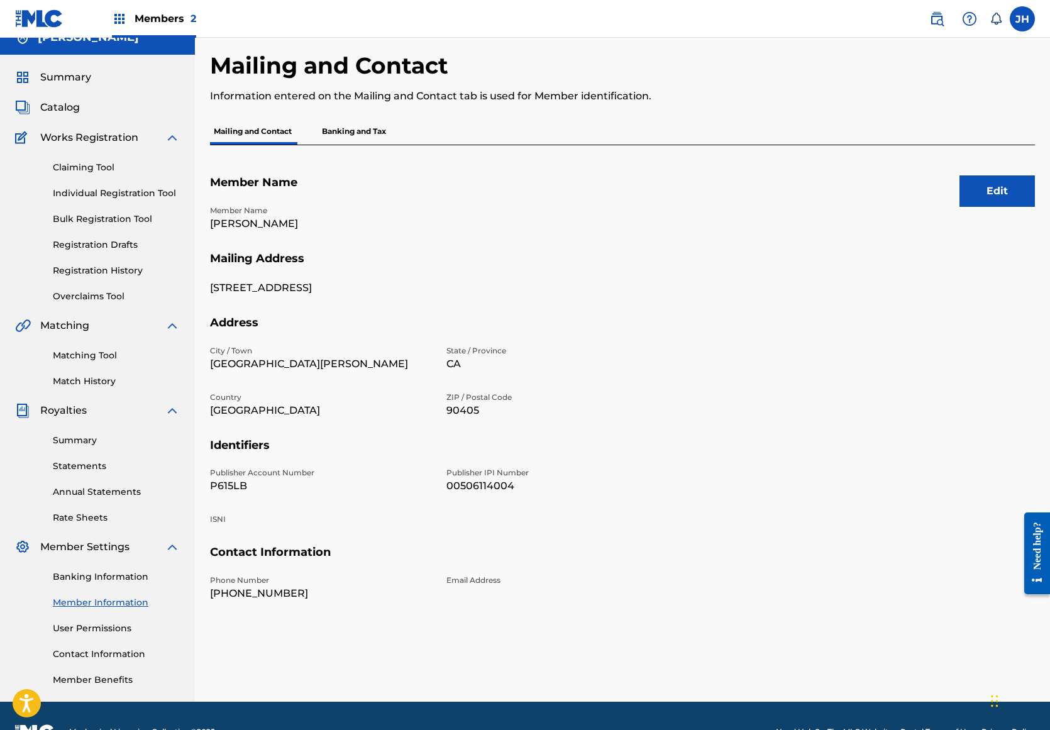
click at [40, 16] on img at bounding box center [39, 18] width 48 height 18
